Goal: Task Accomplishment & Management: Use online tool/utility

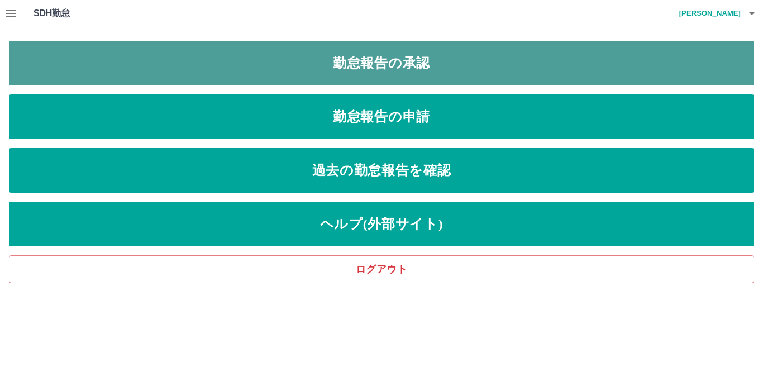
click at [356, 62] on link "勤怠報告の承認" at bounding box center [381, 63] width 745 height 45
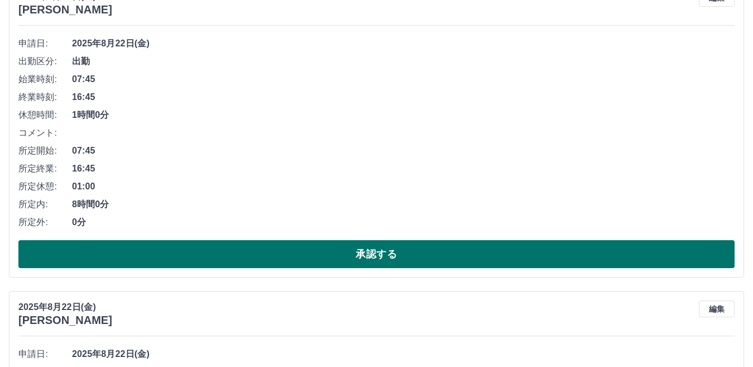
scroll to position [167, 0]
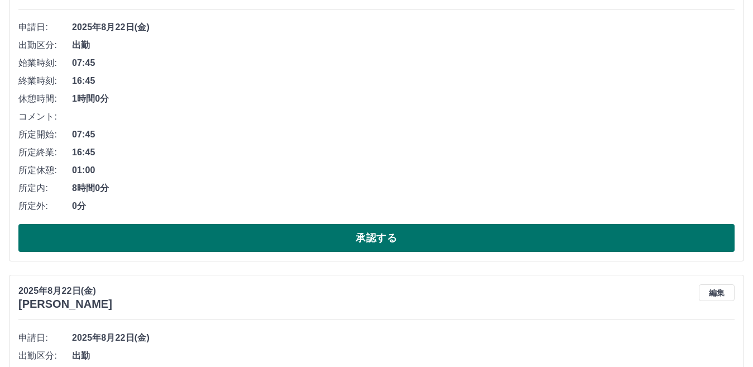
click at [418, 233] on button "承認する" at bounding box center [376, 238] width 716 height 28
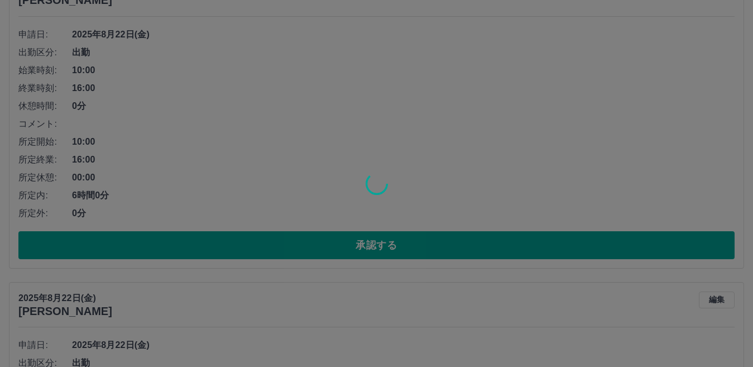
scroll to position [471, 0]
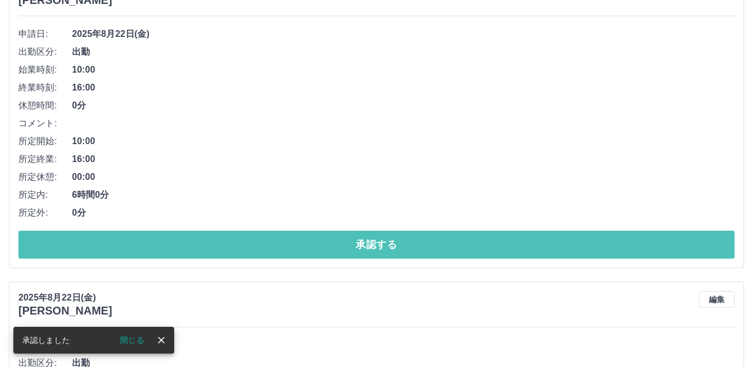
click at [377, 240] on button "承認する" at bounding box center [376, 245] width 716 height 28
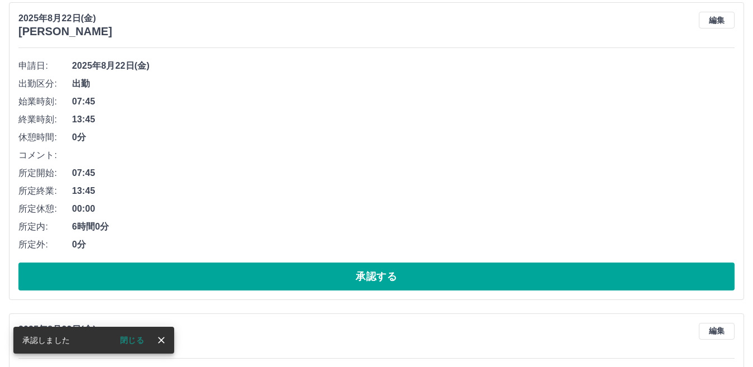
scroll to position [440, 0]
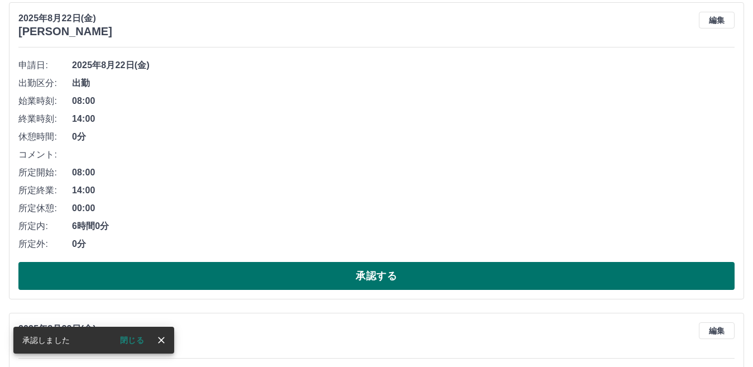
click at [399, 266] on button "承認する" at bounding box center [376, 276] width 716 height 28
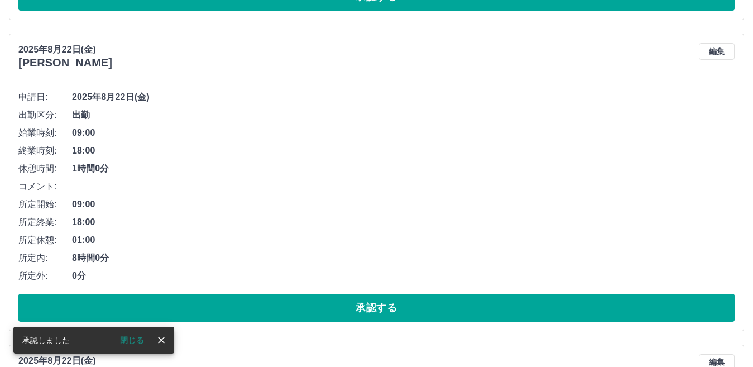
scroll to position [409, 0]
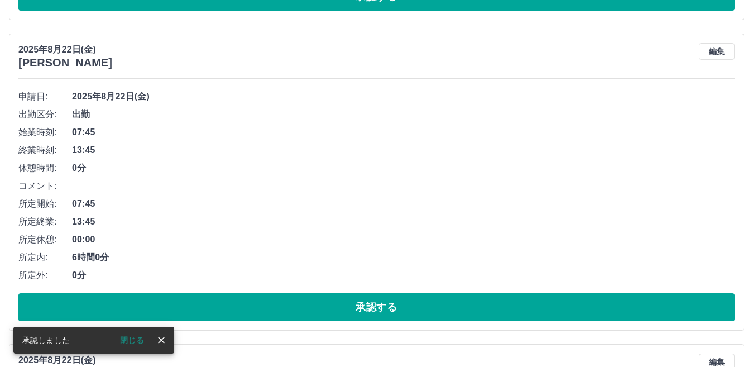
click at [357, 302] on button "承認する" at bounding box center [376, 307] width 716 height 28
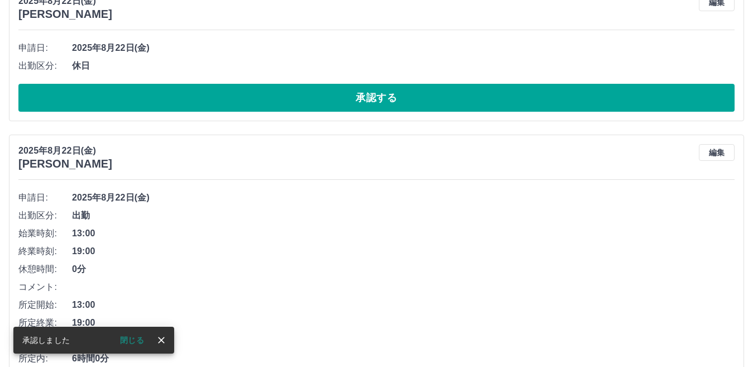
scroll to position [768, 0]
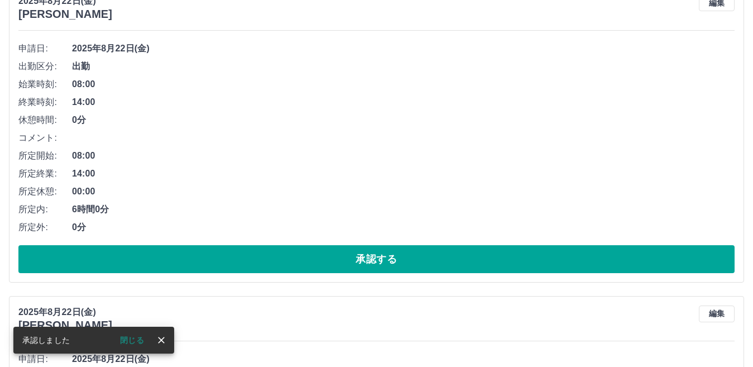
click at [364, 262] on button "承認する" at bounding box center [376, 259] width 716 height 28
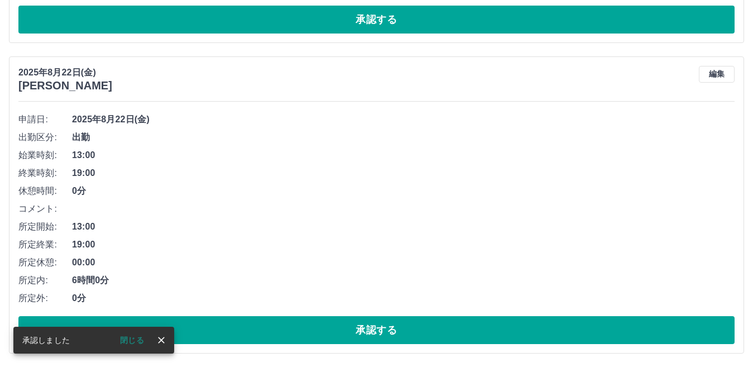
scroll to position [680, 0]
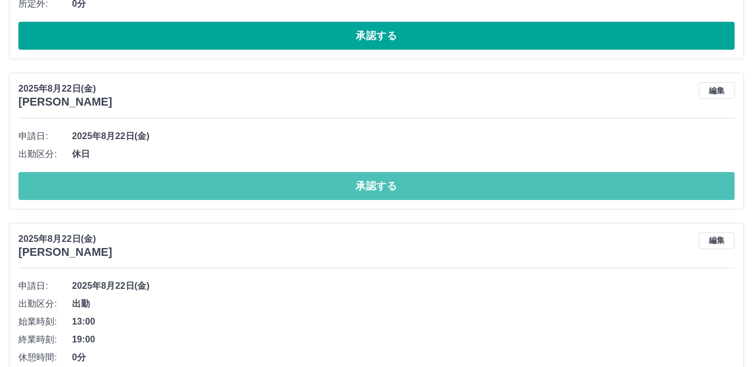
click at [337, 173] on button "承認する" at bounding box center [376, 186] width 716 height 28
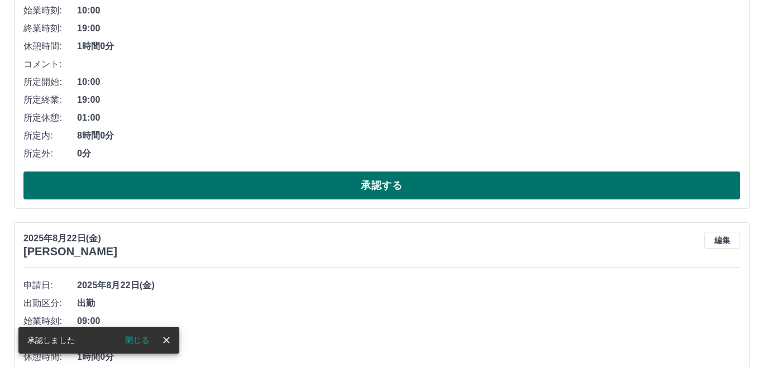
scroll to position [0, 0]
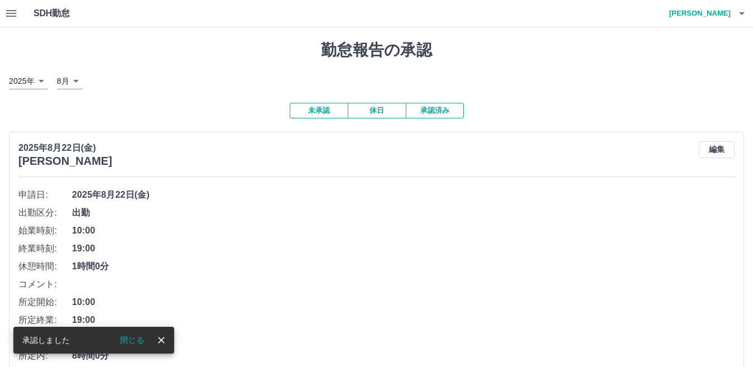
click at [742, 16] on icon "button" at bounding box center [741, 13] width 13 height 13
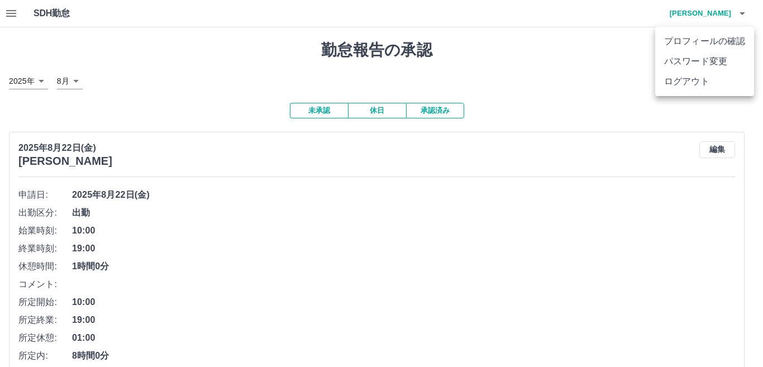
click at [689, 82] on li "ログアウト" at bounding box center [704, 81] width 99 height 20
